Goal: Navigation & Orientation: Find specific page/section

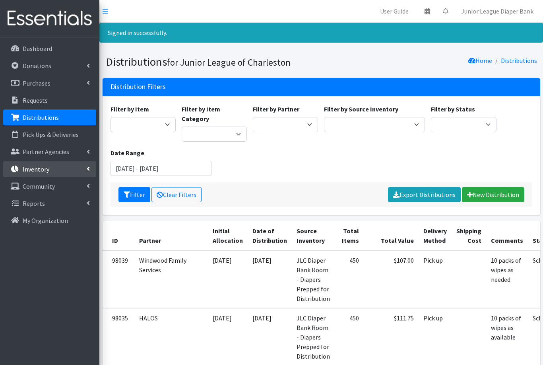
click at [36, 170] on p "Inventory" at bounding box center [36, 169] width 27 height 8
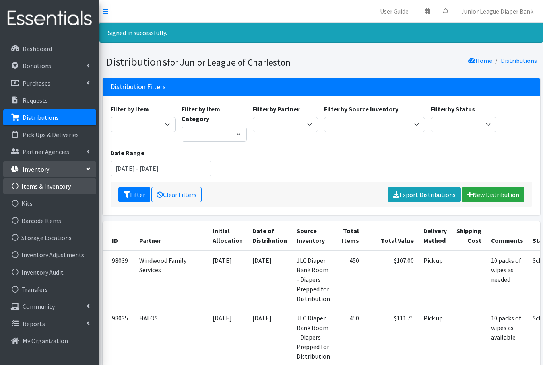
click at [46, 187] on link "Items & Inventory" at bounding box center [49, 186] width 93 height 16
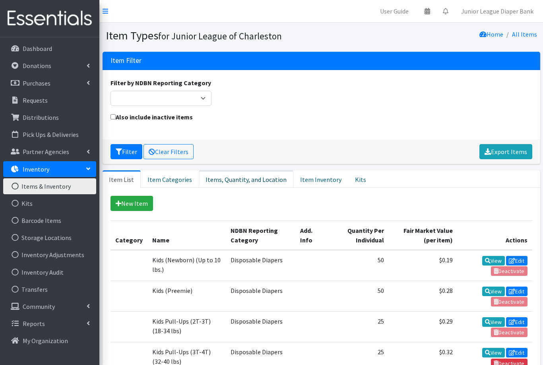
click at [246, 178] on link "Items, Quantity, and Location" at bounding box center [246, 178] width 95 height 17
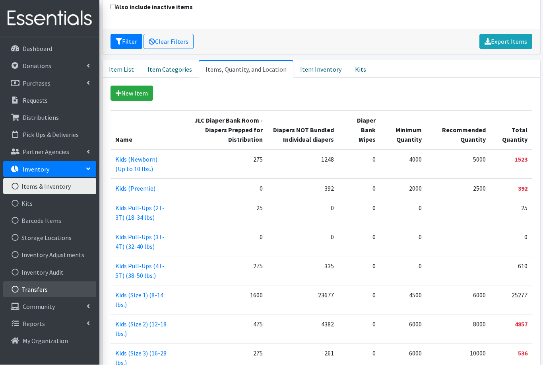
scroll to position [110, 0]
click at [40, 291] on link "Transfers" at bounding box center [49, 289] width 93 height 16
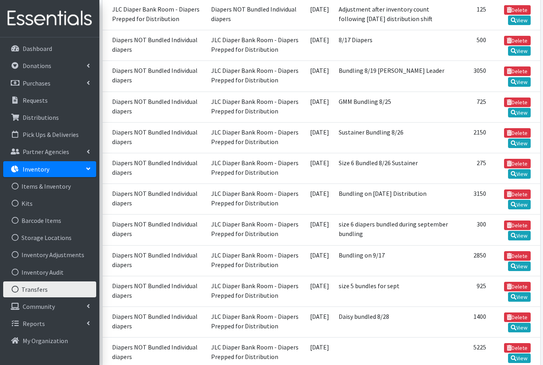
scroll to position [319, 0]
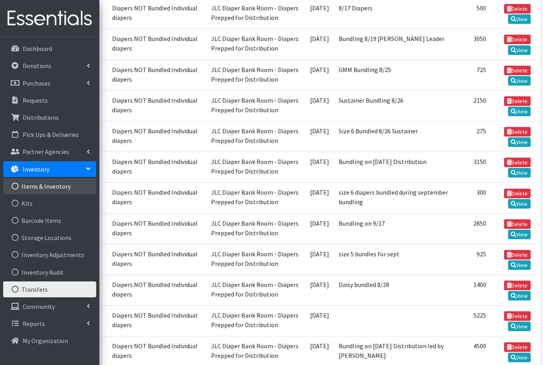
click at [37, 188] on link "Items & Inventory" at bounding box center [49, 186] width 93 height 16
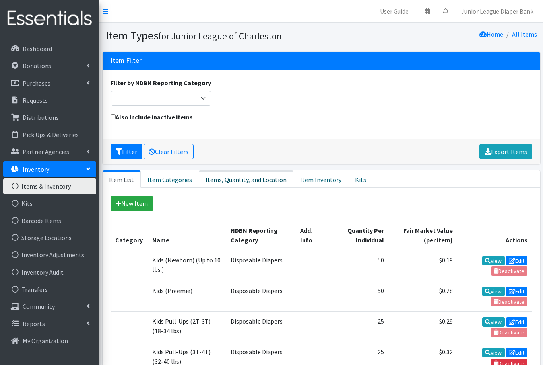
click at [235, 179] on link "Items, Quantity, and Location" at bounding box center [246, 178] width 95 height 17
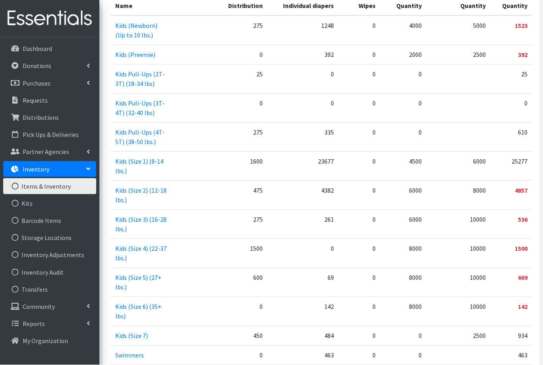
scroll to position [244, 0]
